Goal: Find specific page/section: Find specific page/section

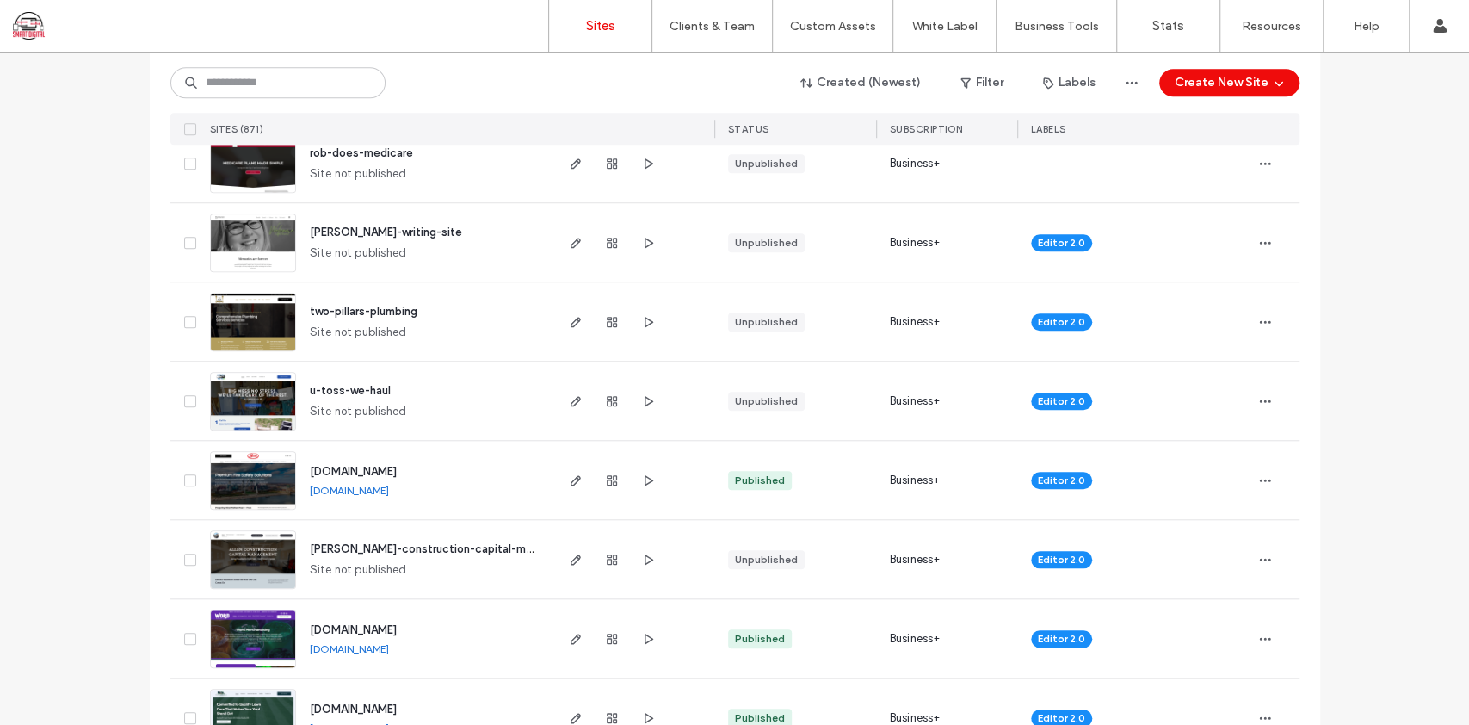
scroll to position [689, 0]
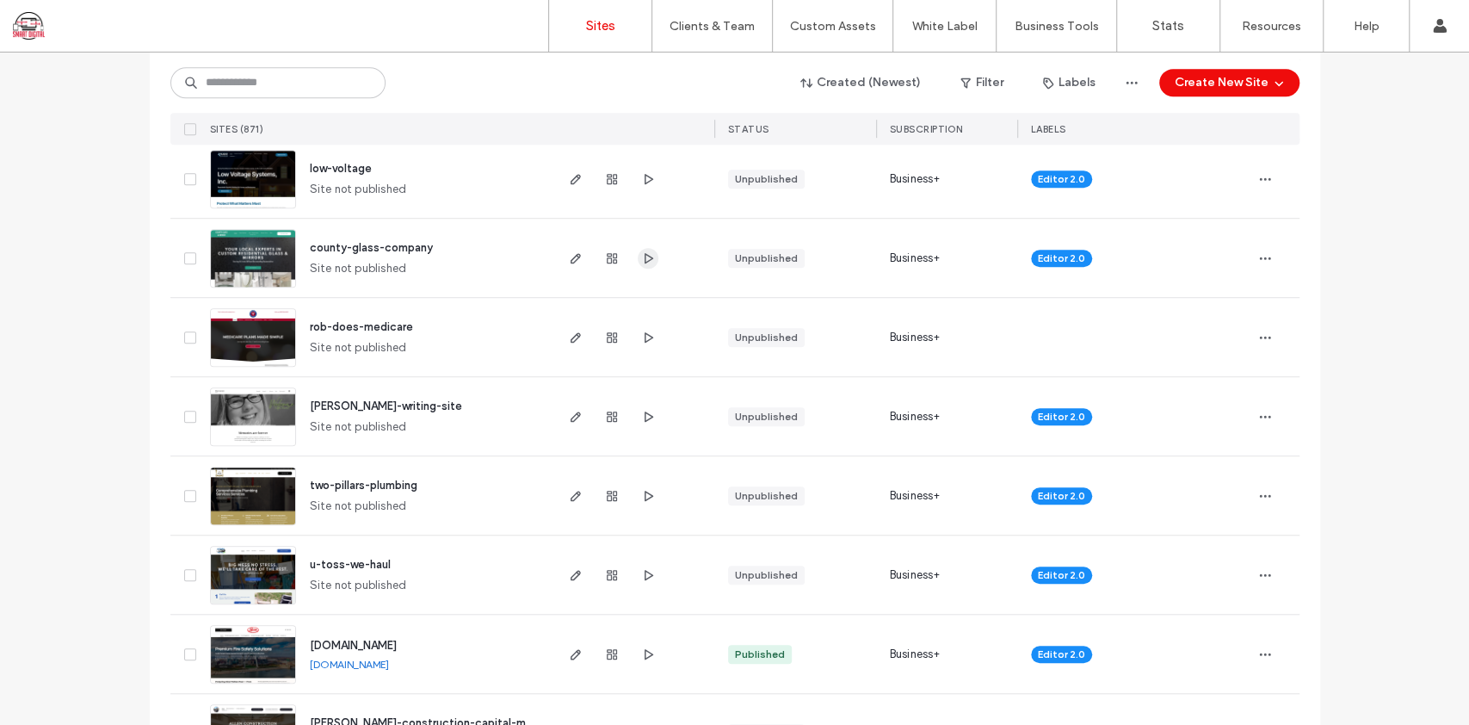
click at [550, 253] on icon "button" at bounding box center [648, 258] width 14 height 14
click at [550, 254] on icon "button" at bounding box center [576, 258] width 14 height 14
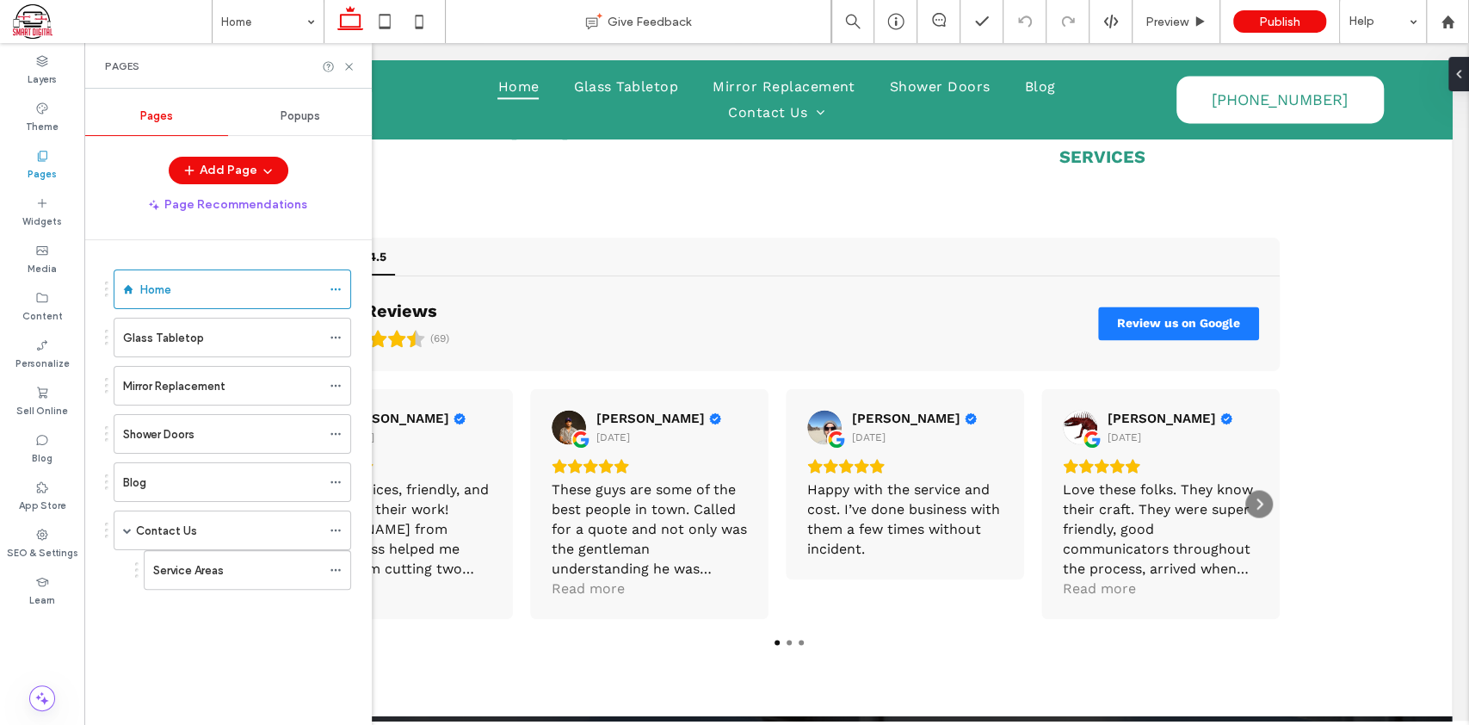
scroll to position [2371, 0]
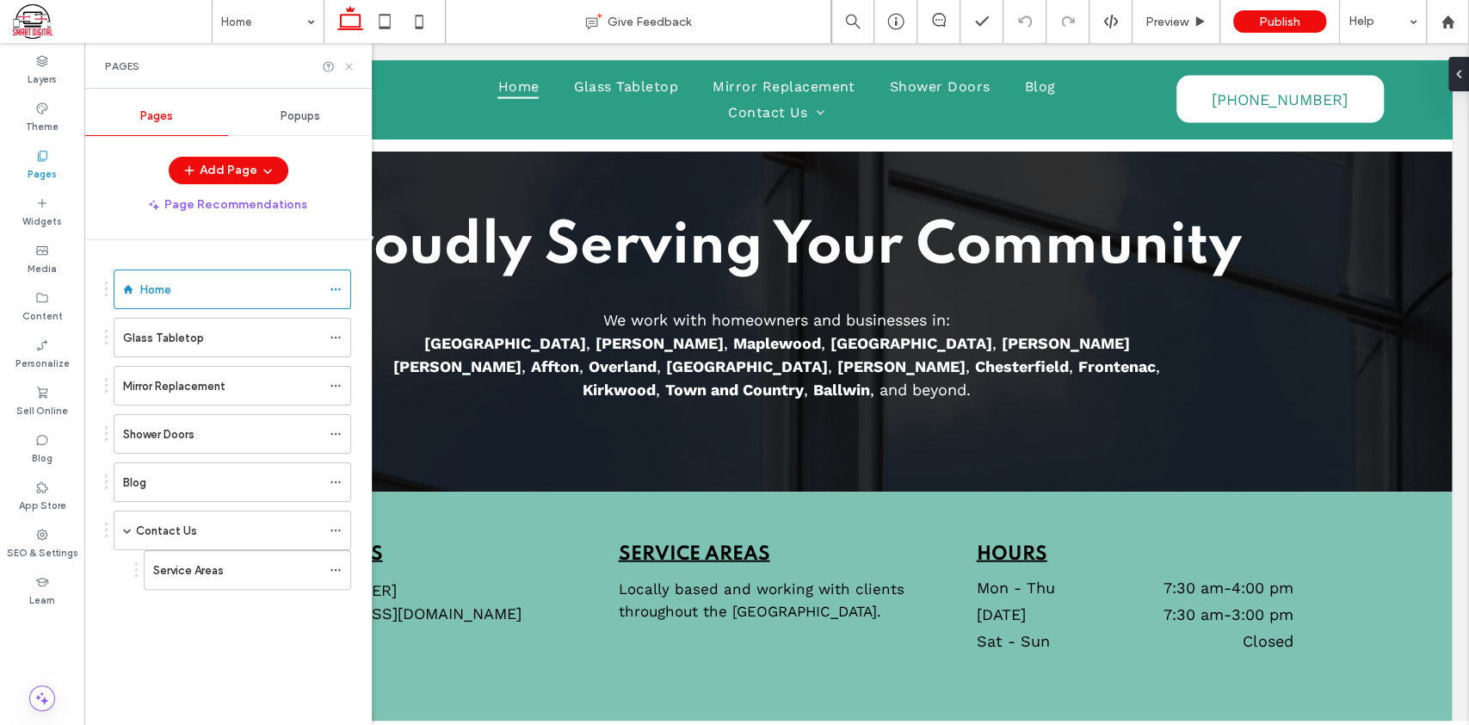
click at [351, 70] on icon at bounding box center [349, 66] width 13 height 13
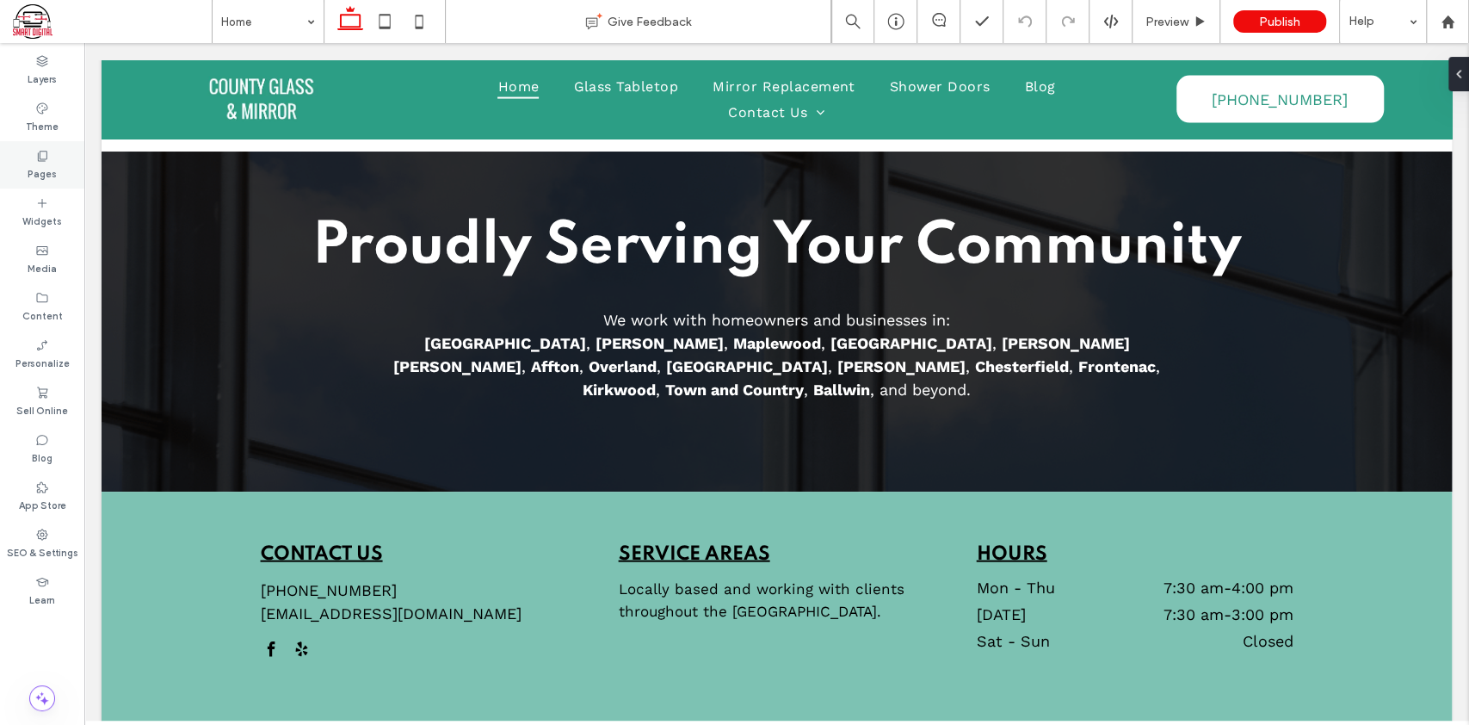
click at [49, 162] on div "Pages" at bounding box center [42, 164] width 84 height 47
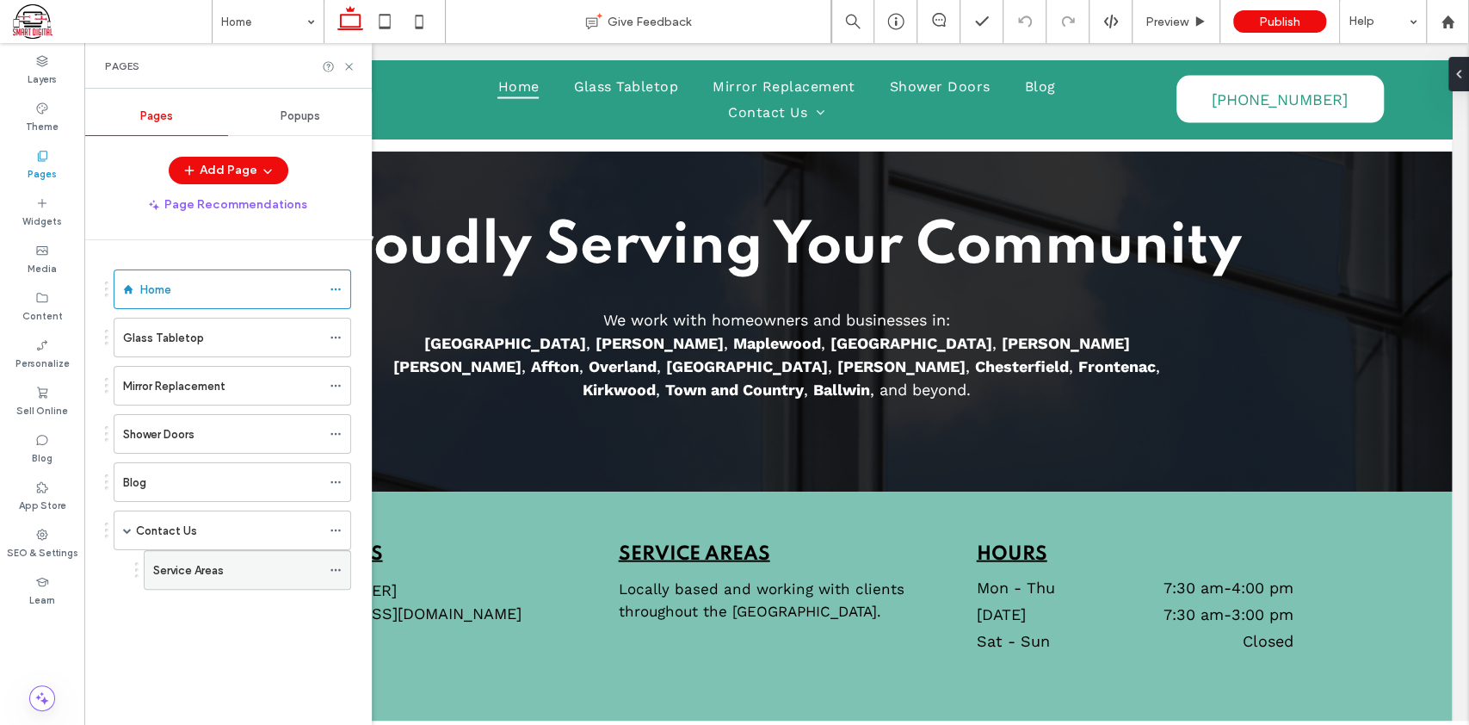
click at [217, 573] on label "Service Areas" at bounding box center [188, 570] width 71 height 30
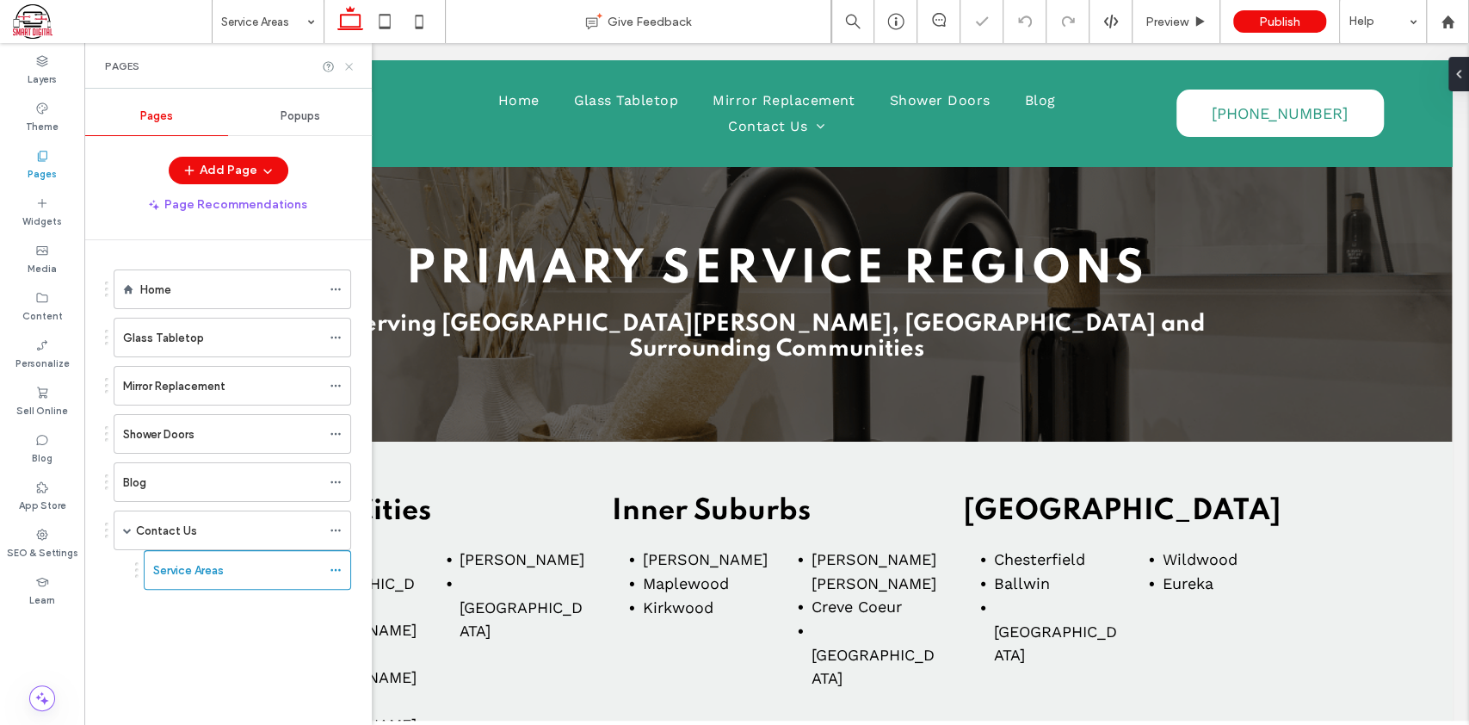
click at [350, 67] on use at bounding box center [348, 66] width 7 height 7
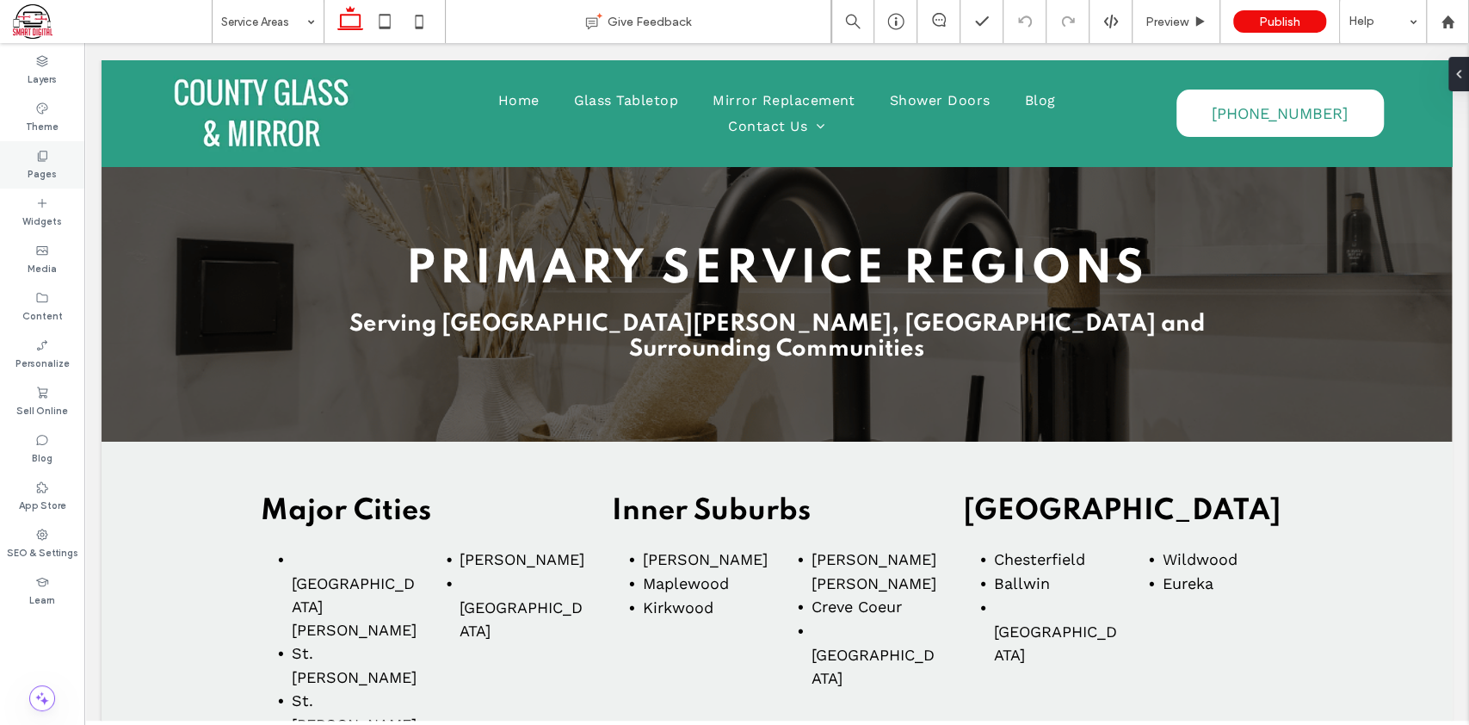
click at [36, 157] on icon at bounding box center [42, 156] width 14 height 14
